Goal: Task Accomplishment & Management: Manage account settings

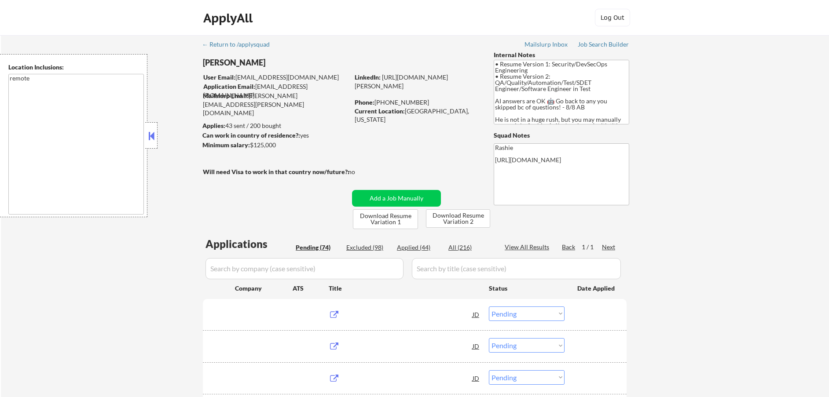
select select ""pending""
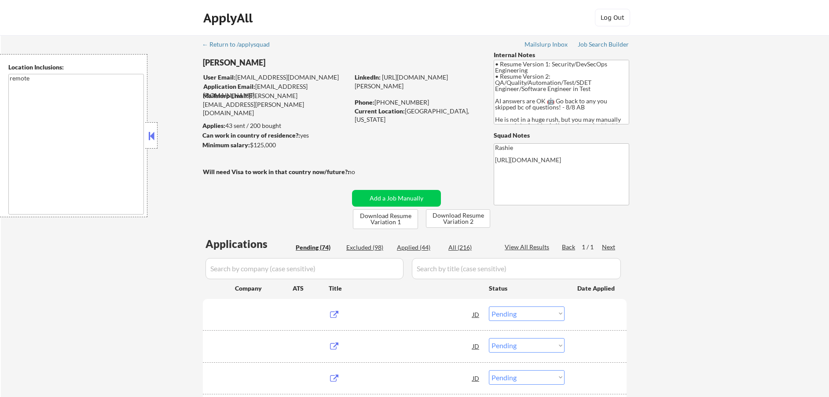
select select ""pending""
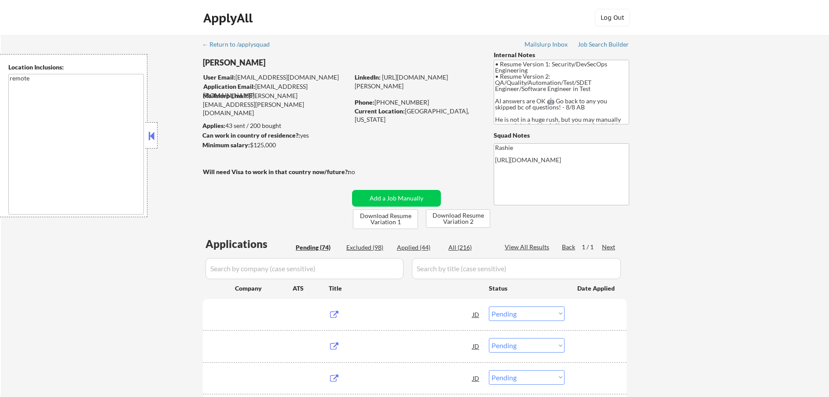
select select ""pending""
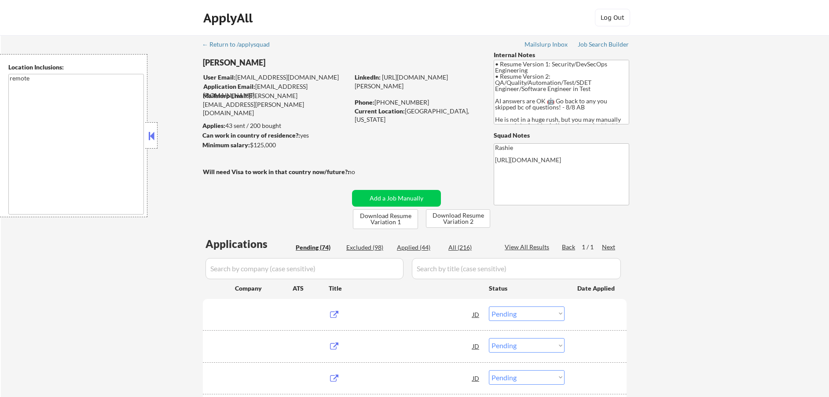
select select ""pending""
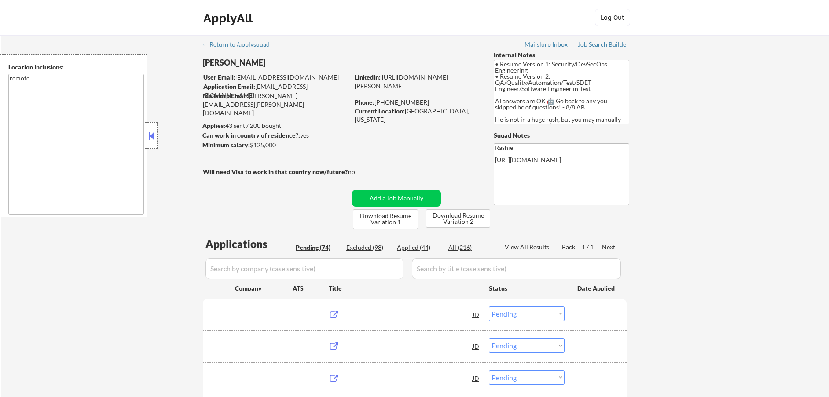
select select ""pending""
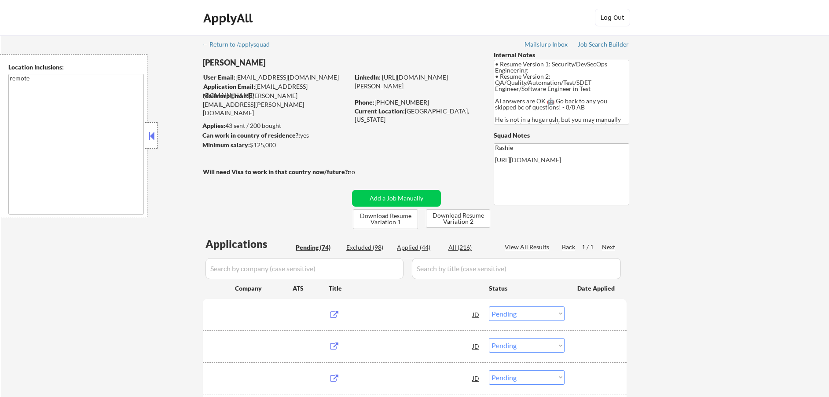
select select ""pending""
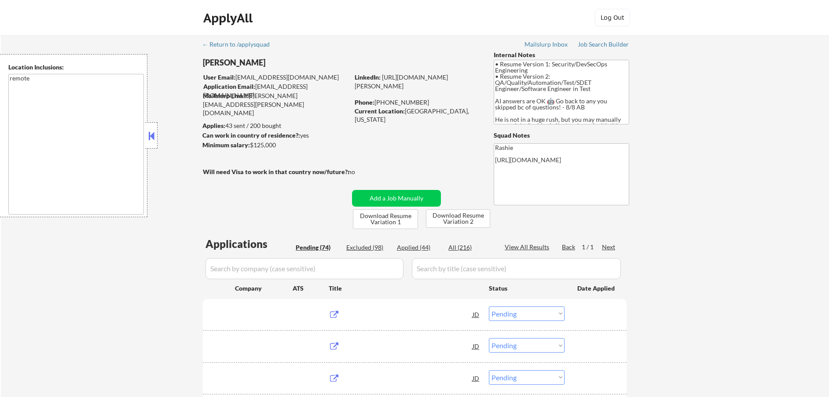
select select ""pending""
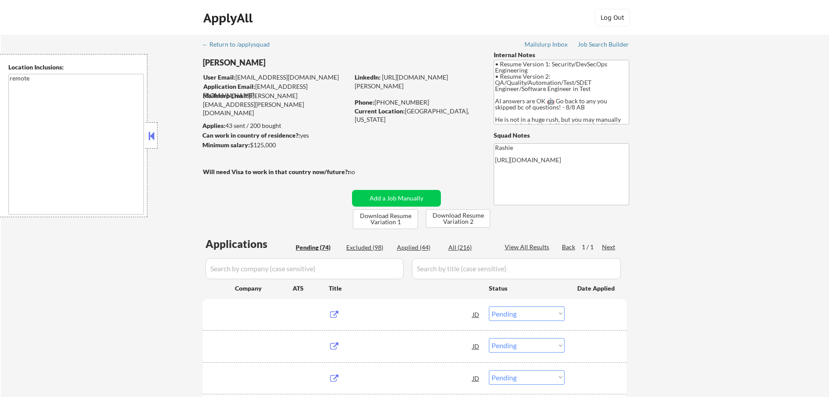
select select ""pending""
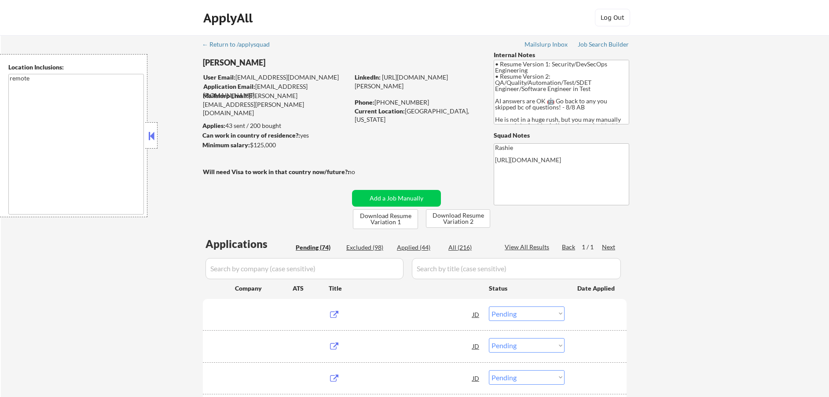
select select ""pending""
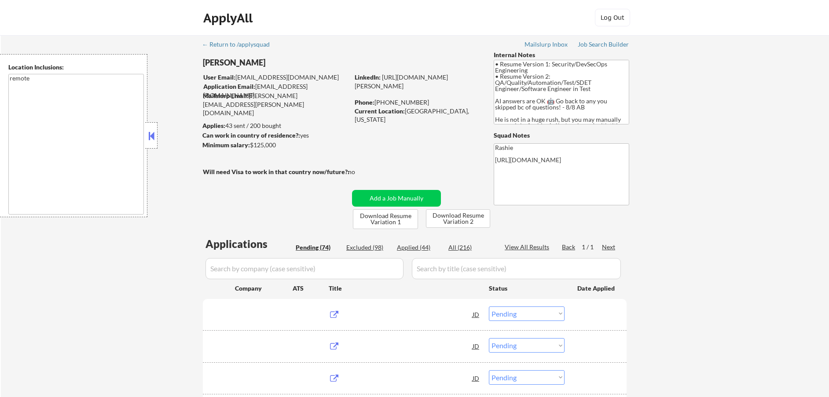
select select ""pending""
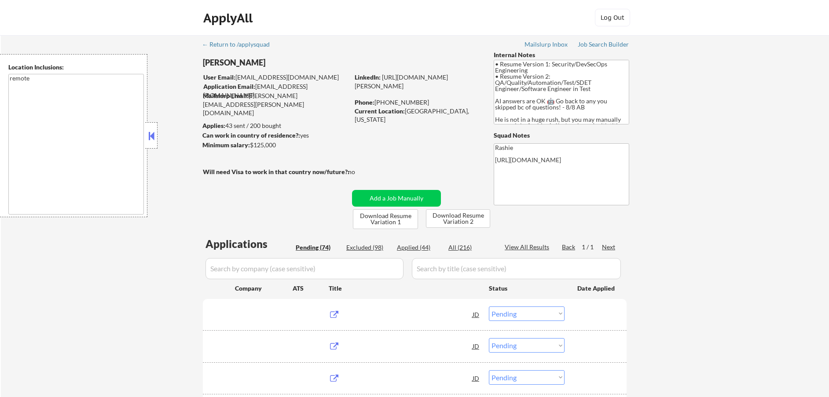
select select ""pending""
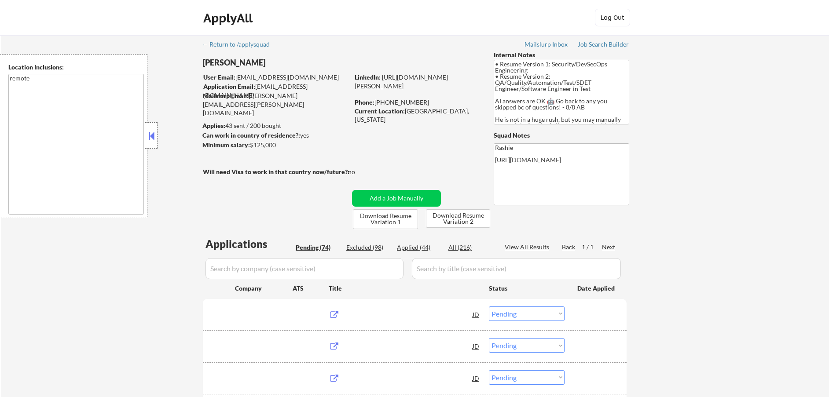
select select ""pending""
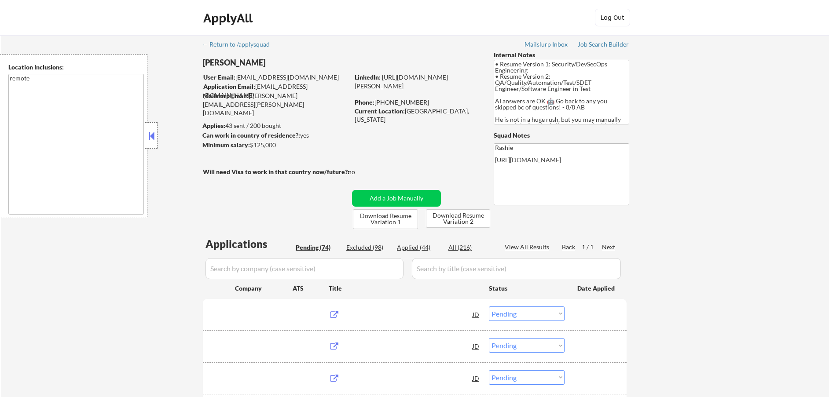
select select ""pending""
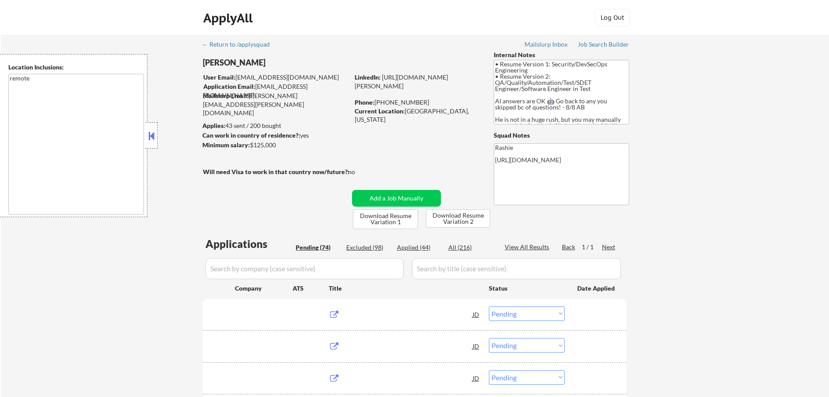
select select ""pending""
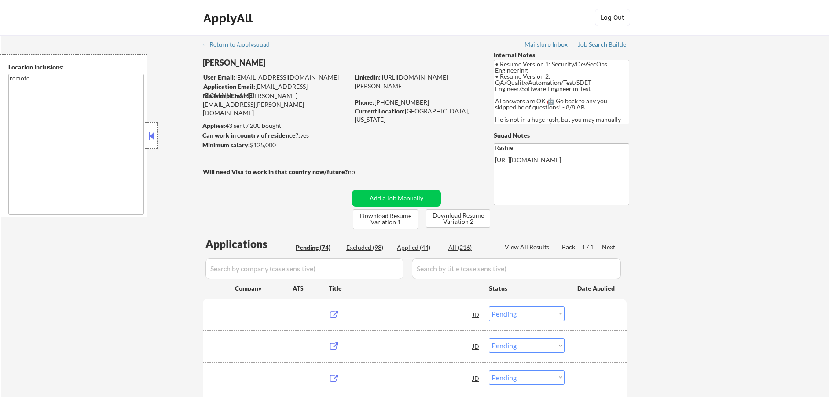
select select ""pending""
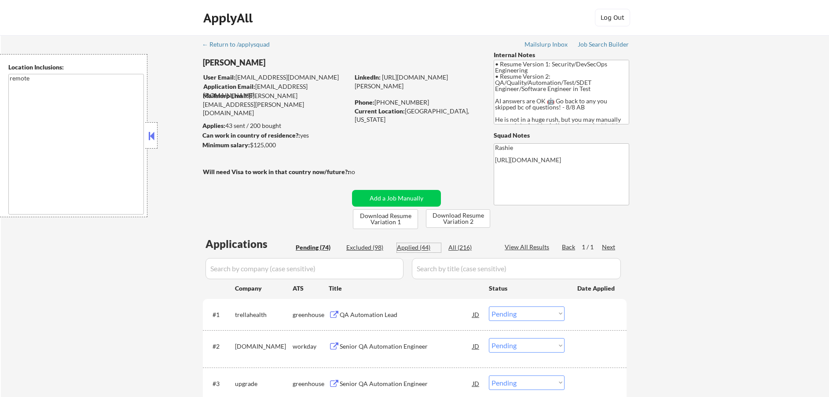
click at [414, 250] on div "Applied (44)" at bounding box center [419, 247] width 44 height 9
select select ""applied""
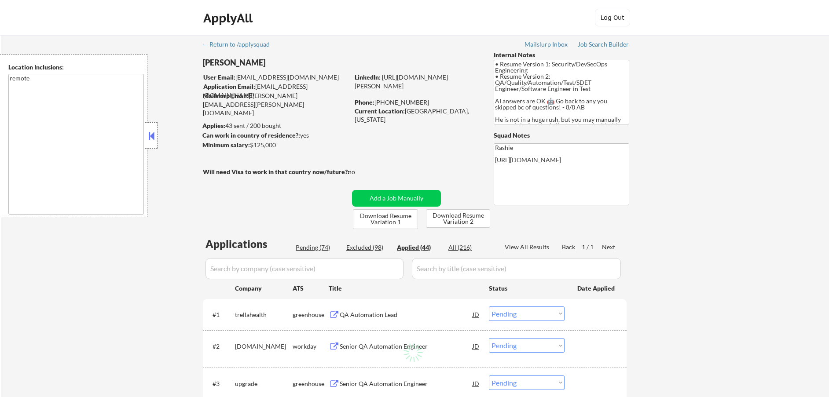
select select ""applied""
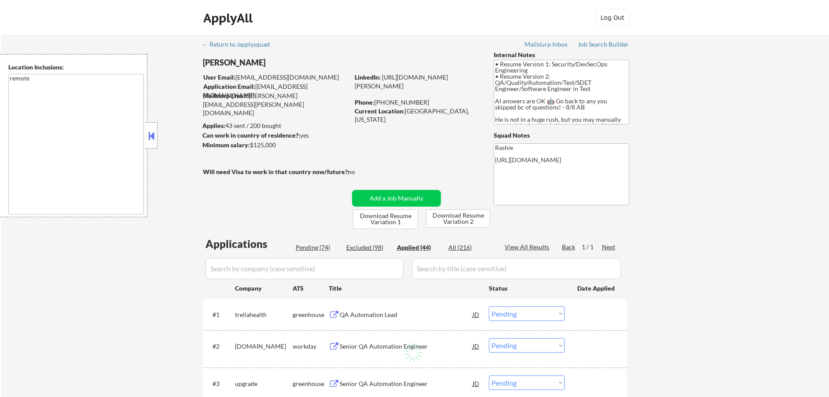
select select ""applied""
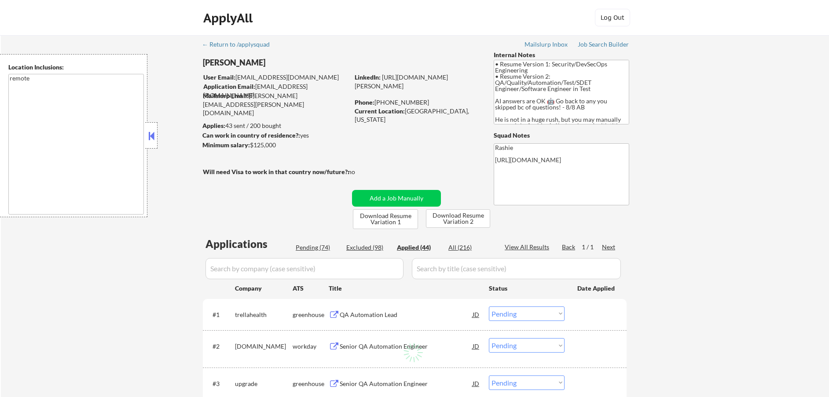
select select ""applied""
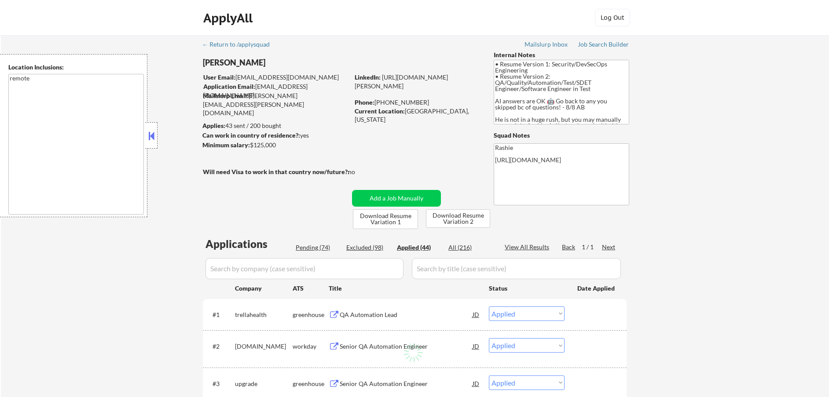
select select ""applied""
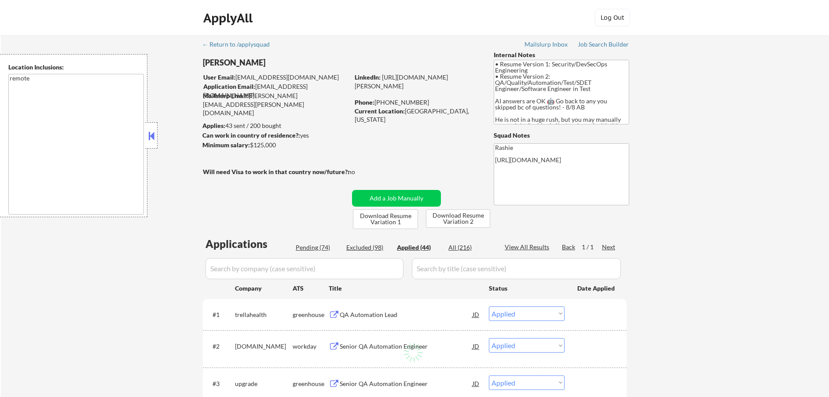
select select ""applied""
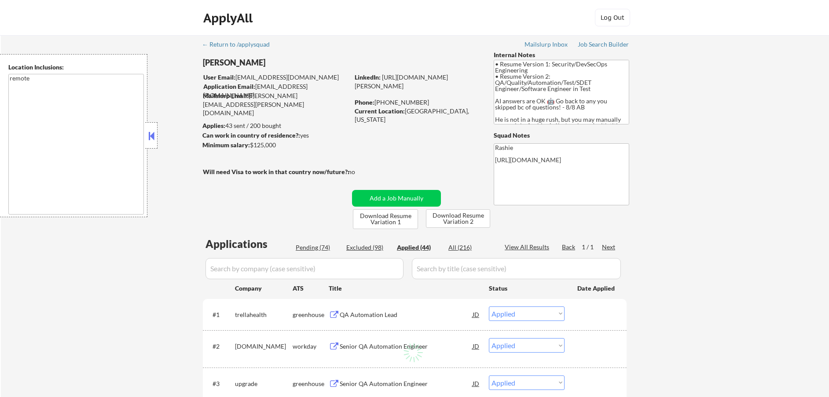
select select ""applied""
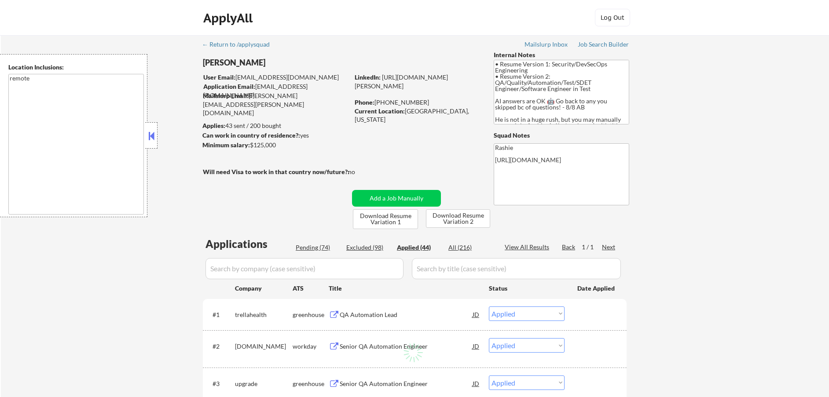
select select ""applied""
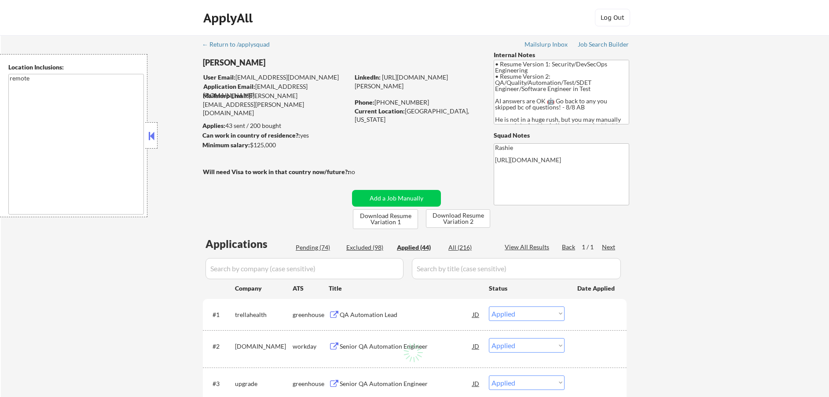
select select ""applied""
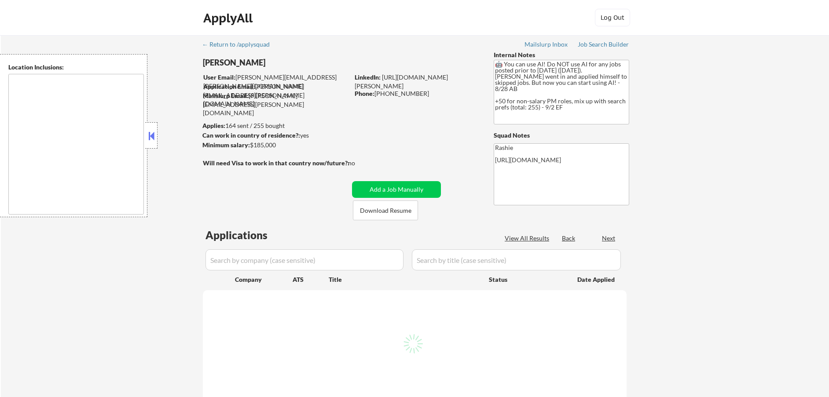
select select ""pending""
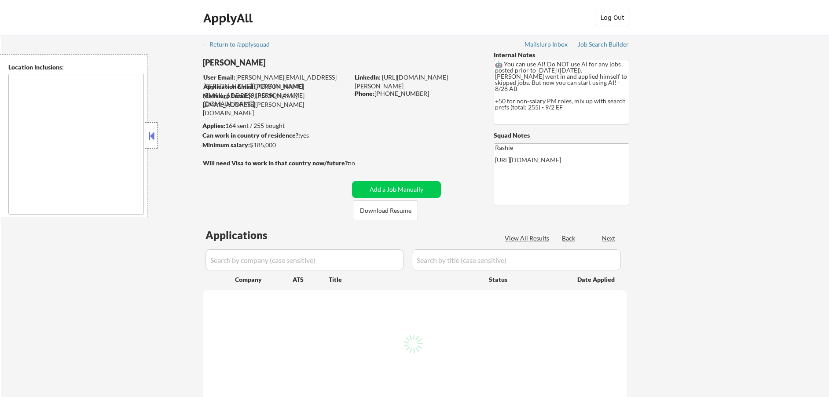
select select ""pending""
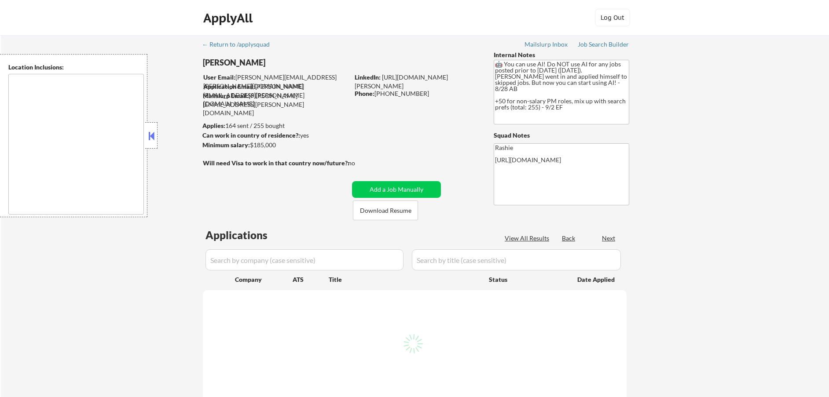
select select ""pending""
type textarea "remote"
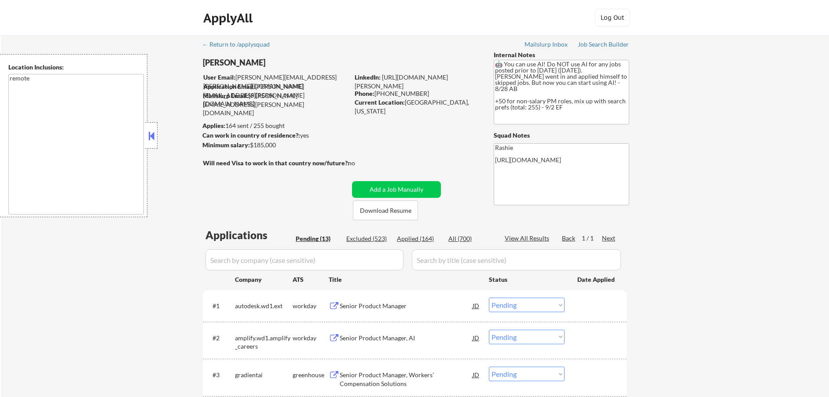
select select ""pending""
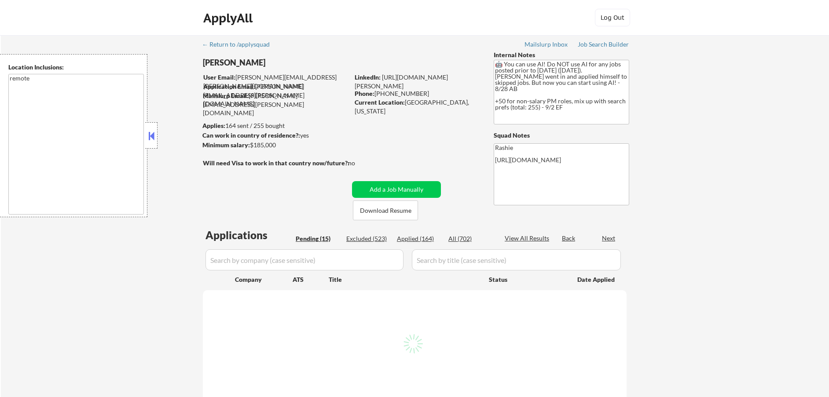
select select ""pending""
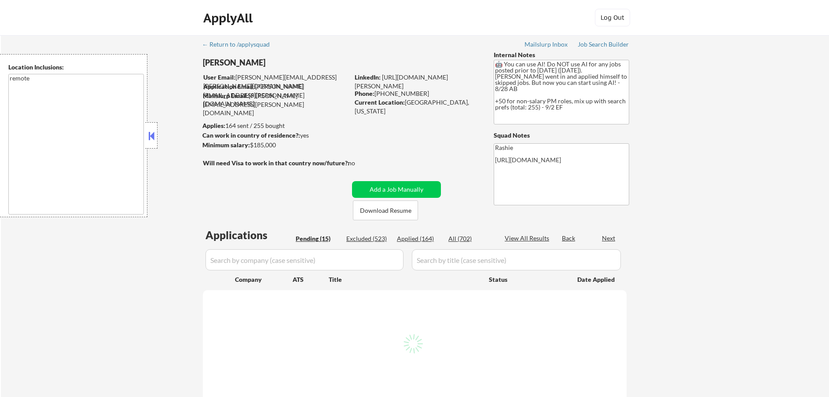
select select ""pending""
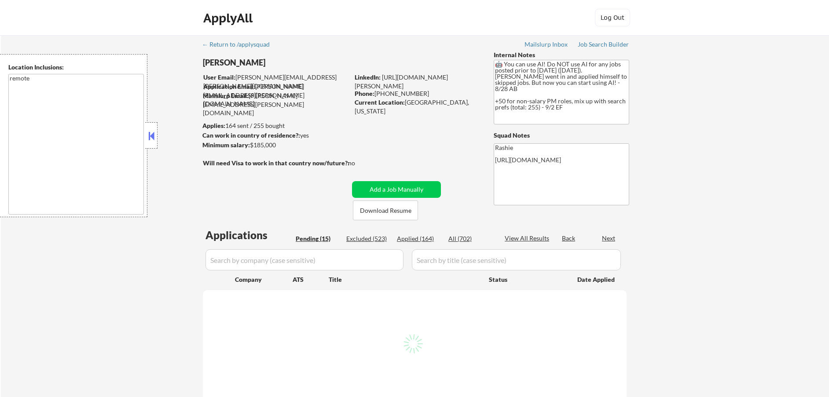
select select ""pending""
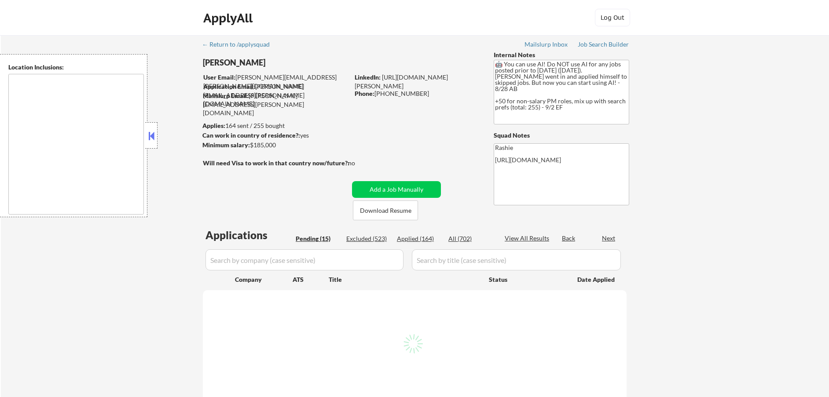
type textarea "remote"
select select ""pending""
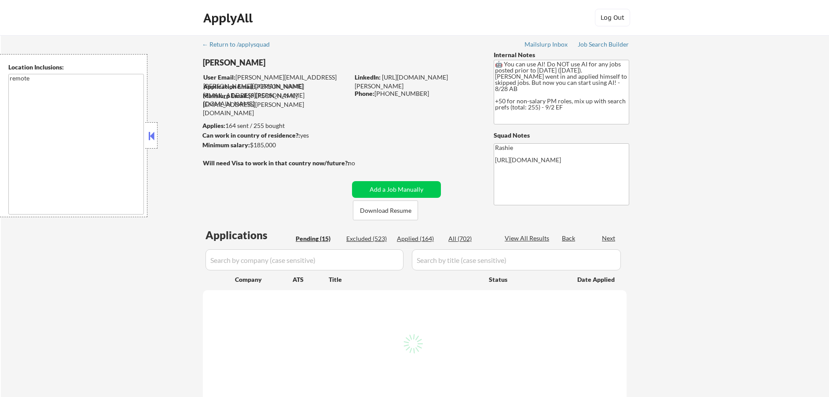
select select ""pending""
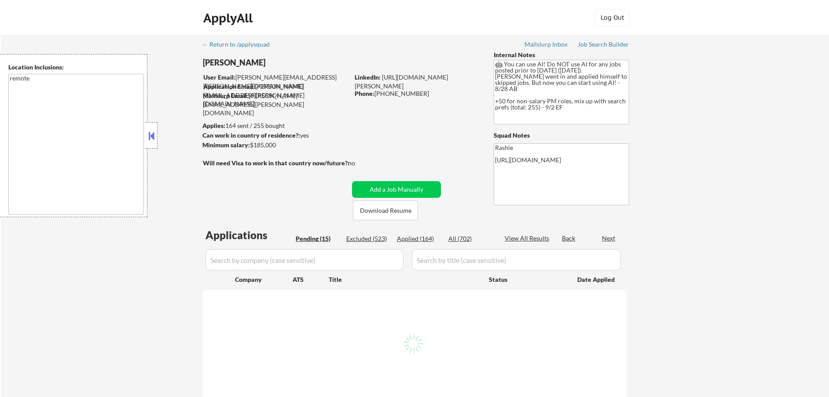
select select ""pending""
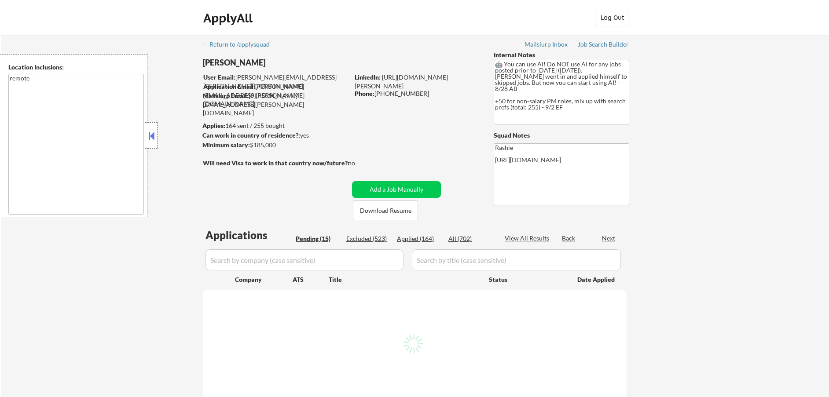
select select ""pending""
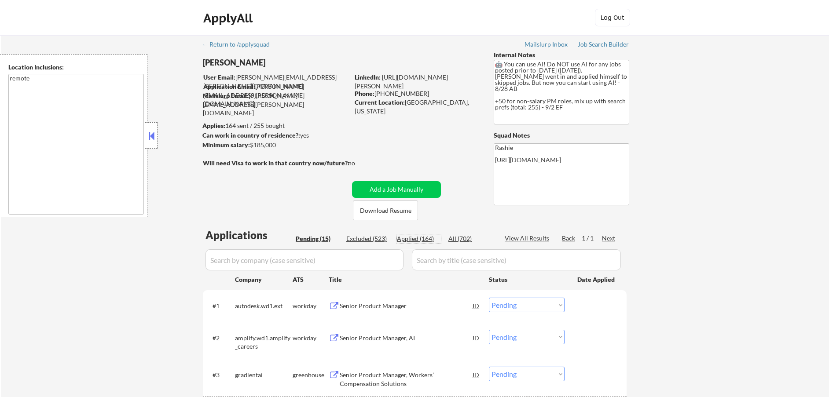
click at [421, 239] on div "Applied (164)" at bounding box center [419, 238] width 44 height 9
select select ""applied""
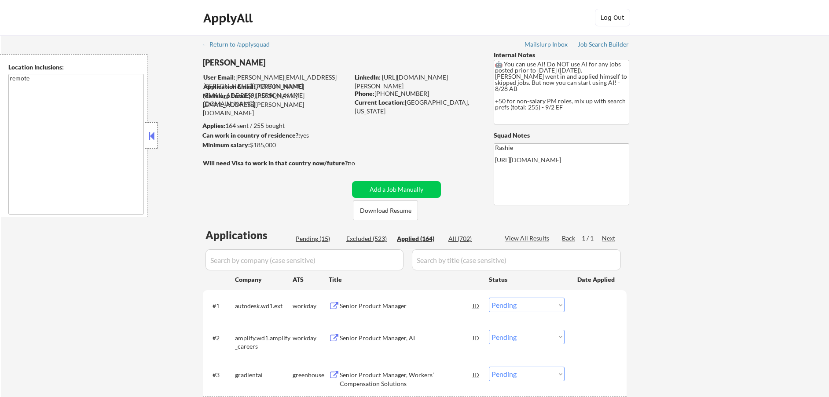
select select ""applied""
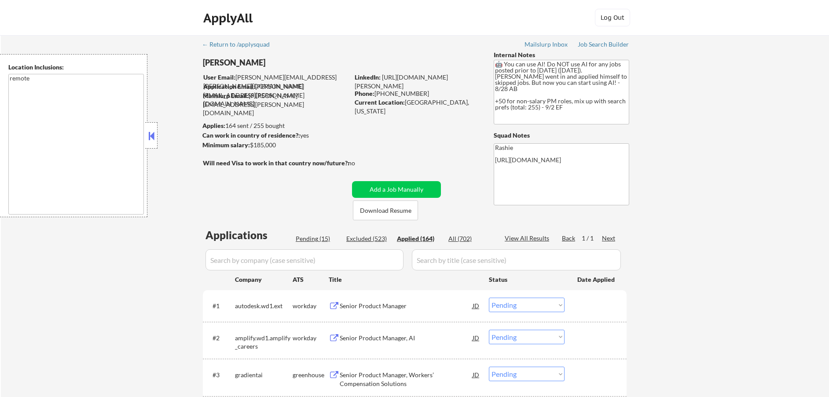
select select ""applied""
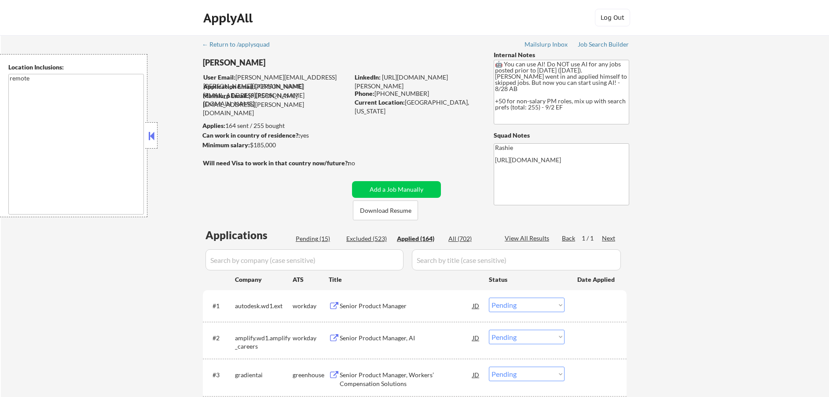
select select ""applied""
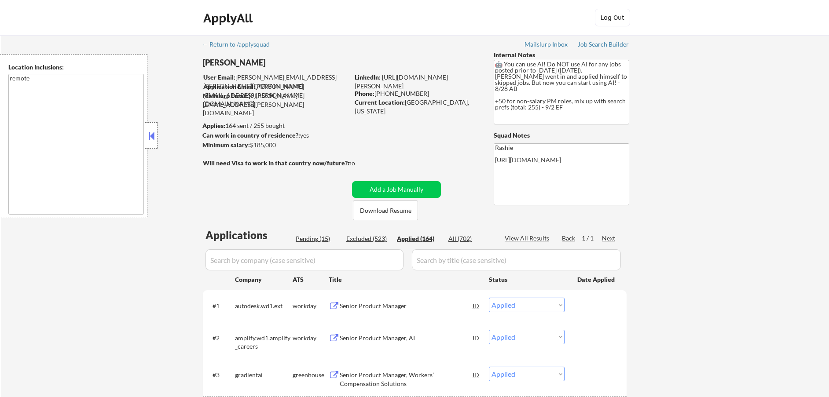
select select ""applied""
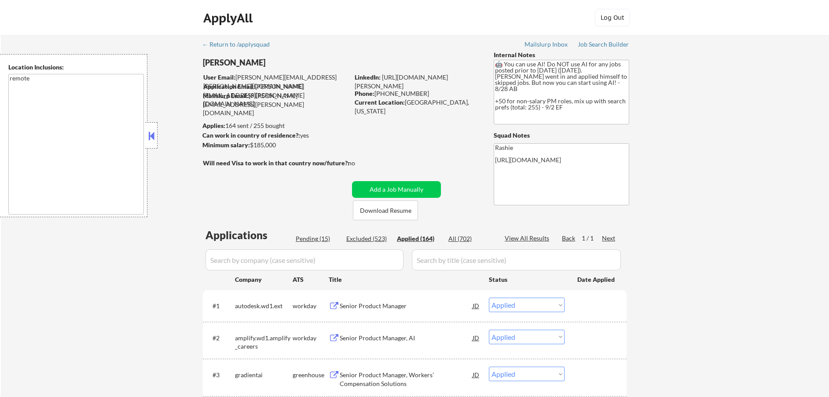
select select ""applied""
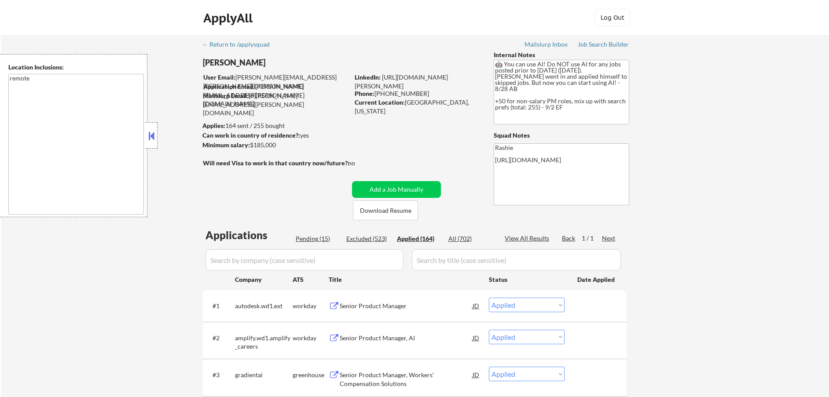
select select ""applied""
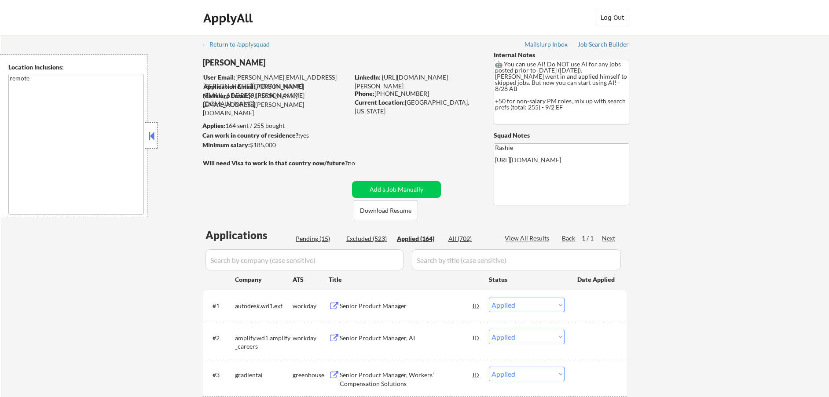
select select ""applied""
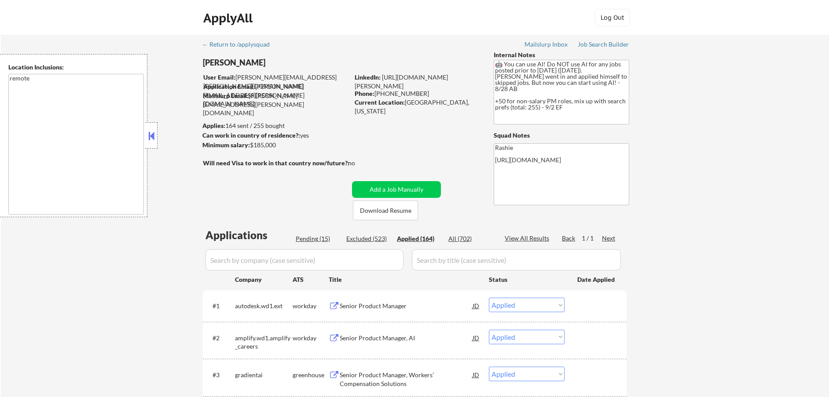
select select ""applied""
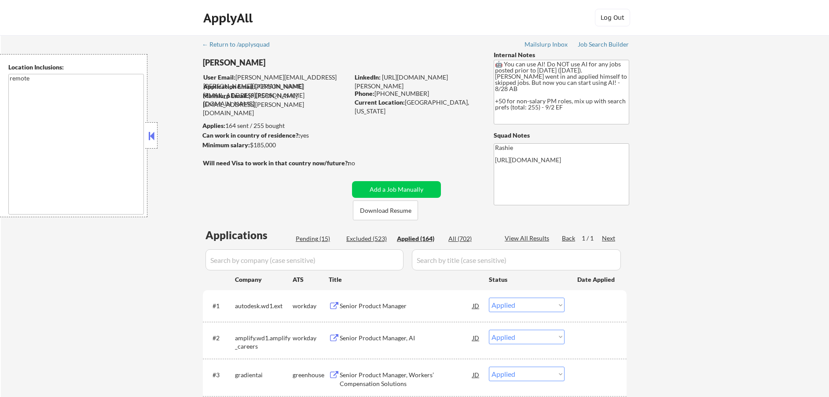
select select ""applied""
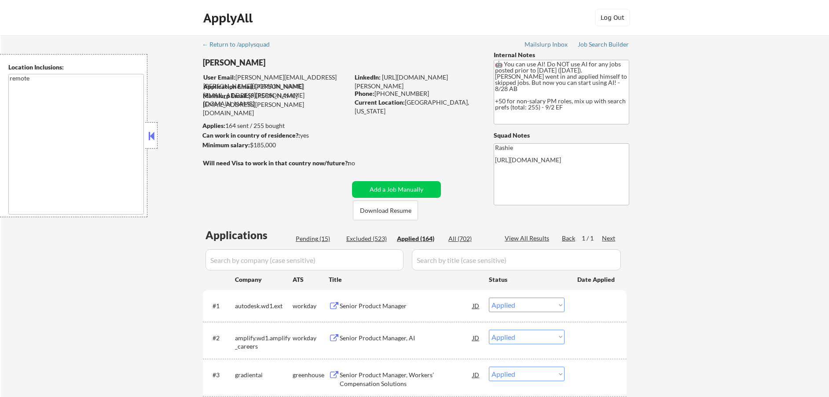
select select ""applied""
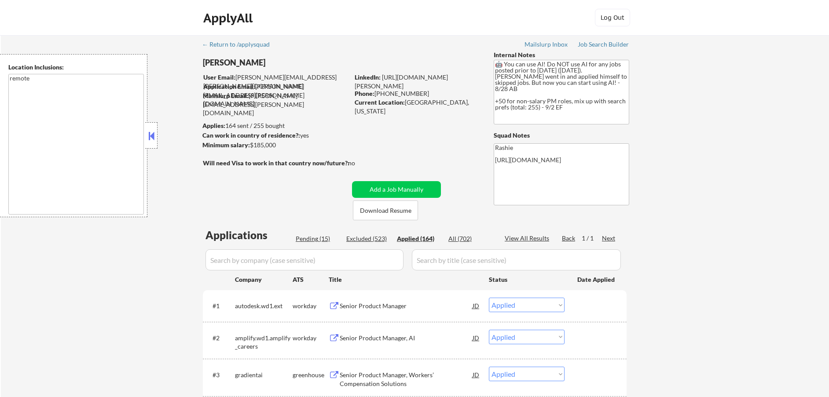
select select ""applied""
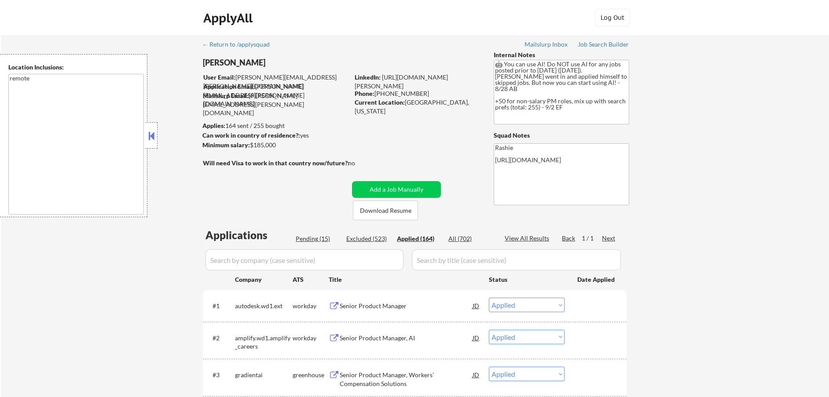
select select ""applied""
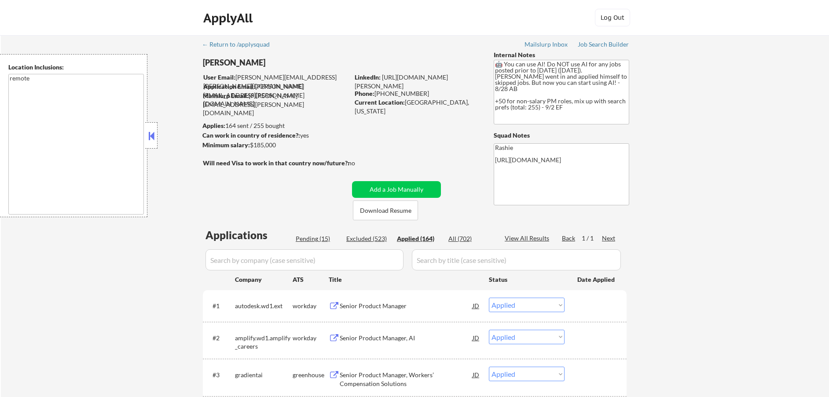
select select ""applied""
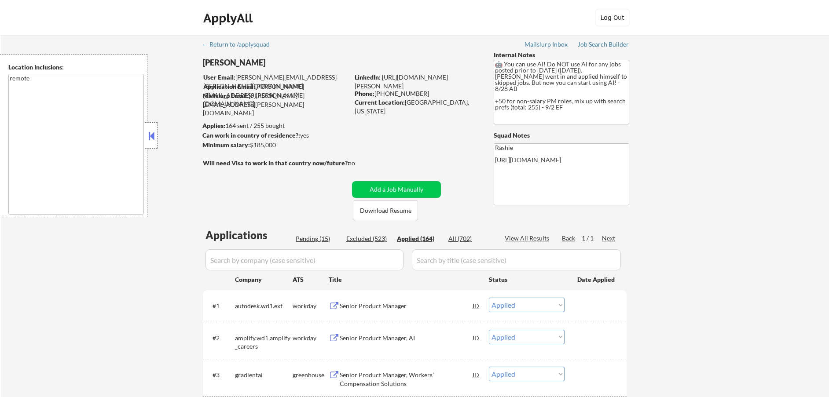
select select ""applied""
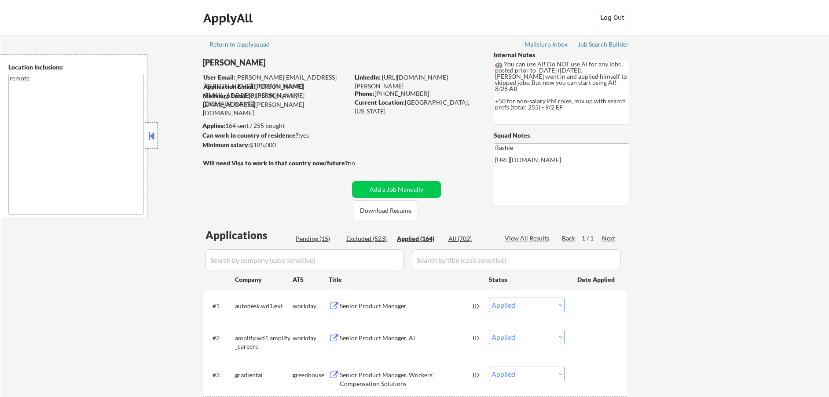
select select ""applied""
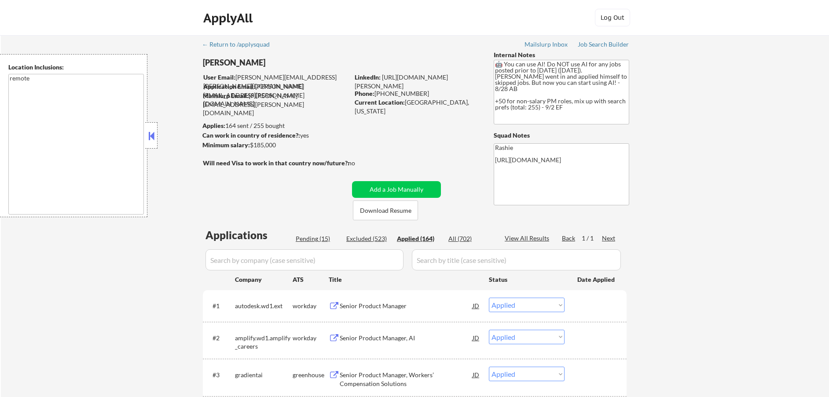
select select ""applied""
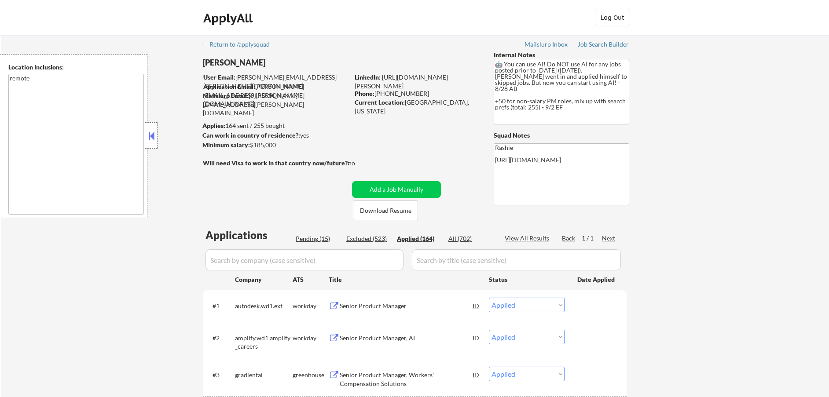
select select ""applied""
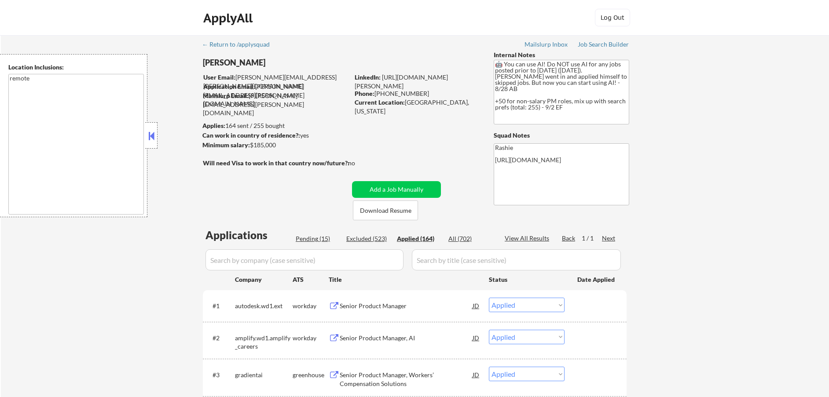
select select ""applied""
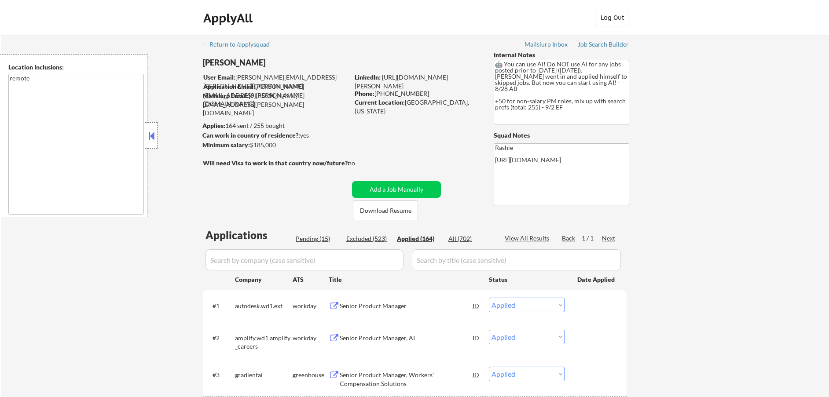
select select ""applied""
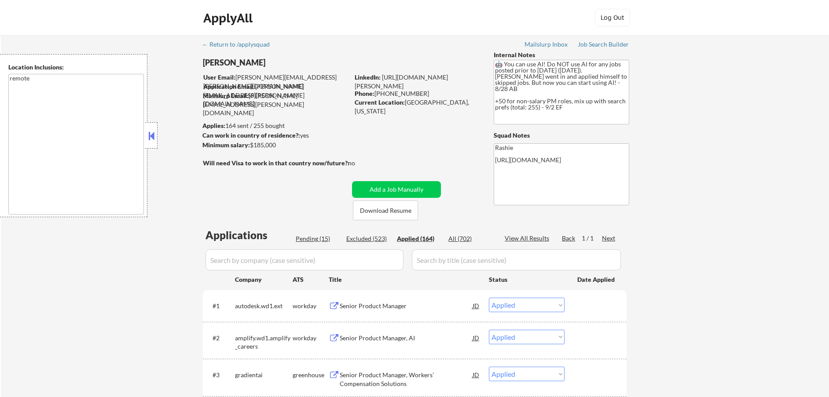
select select ""applied""
